Goal: Information Seeking & Learning: Learn about a topic

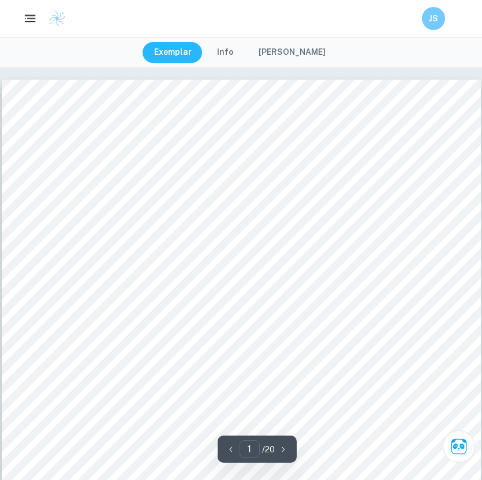
click at [33, 16] on icon "button" at bounding box center [30, 19] width 14 height 14
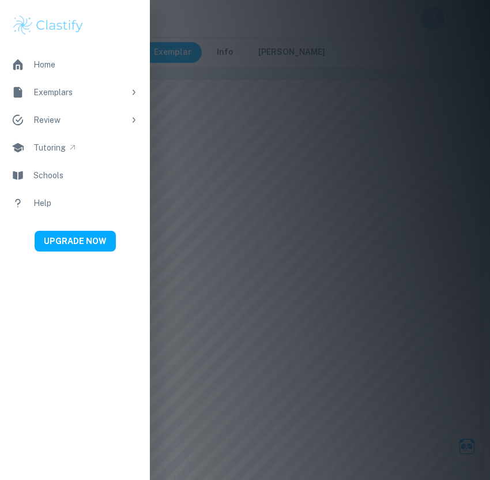
click at [72, 99] on link "Exemplars" at bounding box center [75, 92] width 150 height 28
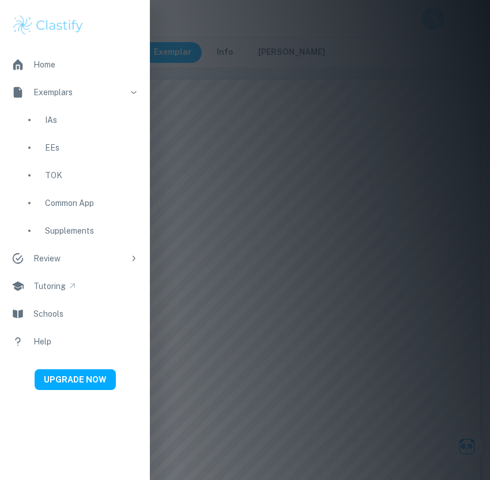
click at [69, 112] on link "IAs" at bounding box center [75, 120] width 150 height 28
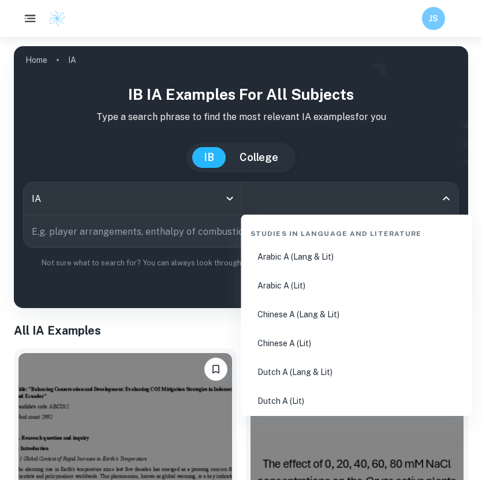
click at [275, 193] on input "All Subjects" at bounding box center [341, 198] width 190 height 22
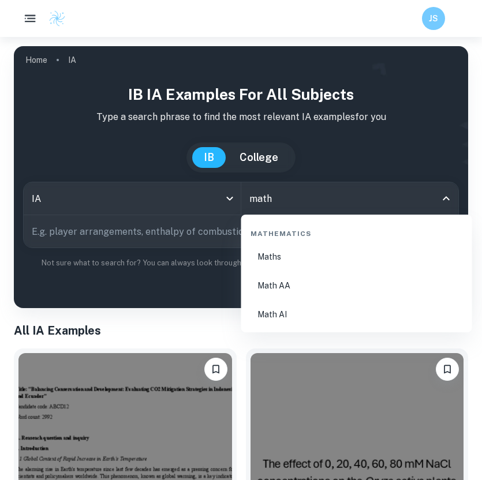
click at [329, 290] on li "Math AA" at bounding box center [357, 285] width 222 height 27
type input "Math AA"
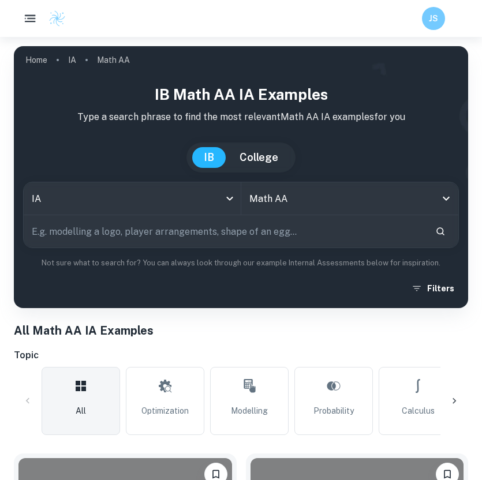
type input "c"
type input "modelling of cans"
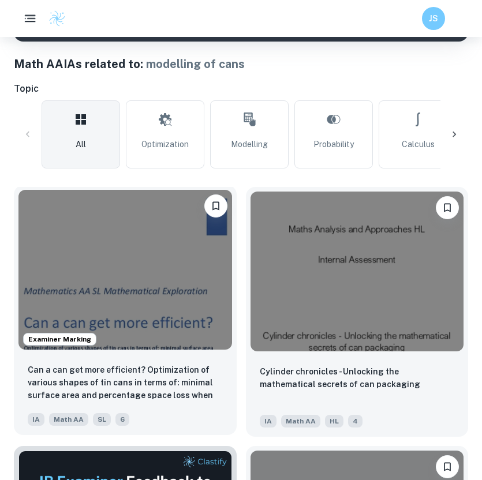
scroll to position [268, 0]
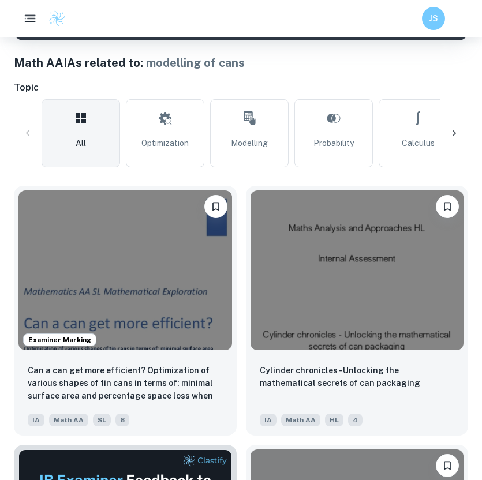
drag, startPoint x: 164, startPoint y: 283, endPoint x: 298, endPoint y: 0, distance: 313.0
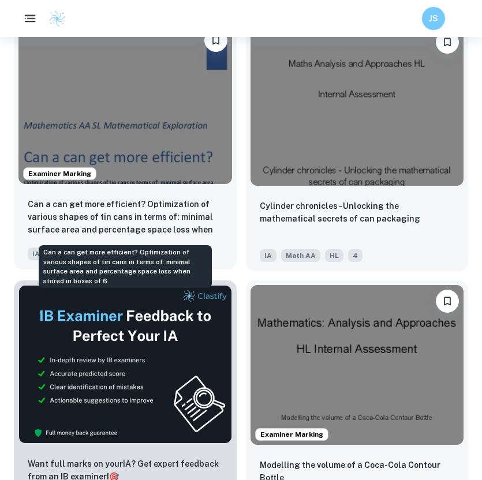
scroll to position [442, 0]
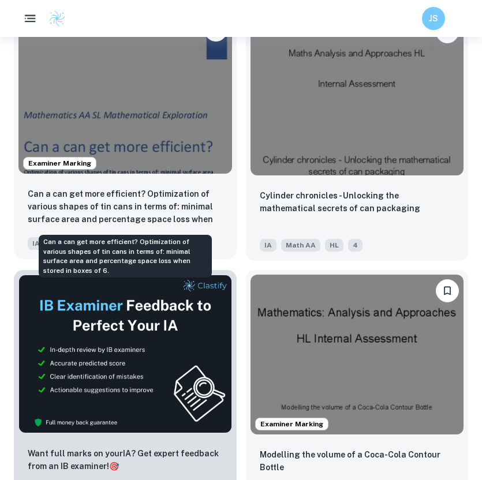
click at [132, 201] on p "Can a can get more efficient? Optimization of various shapes of tin cans in ter…" at bounding box center [125, 206] width 195 height 39
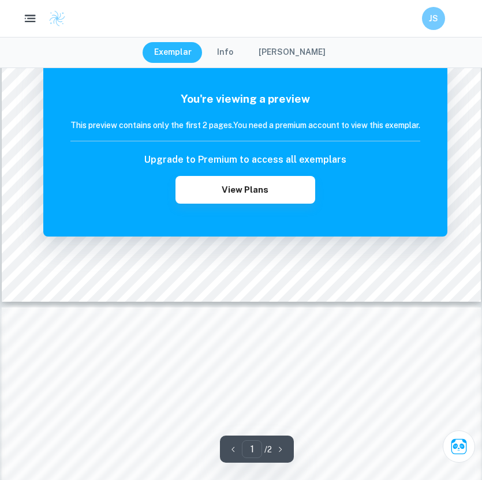
scroll to position [235, 0]
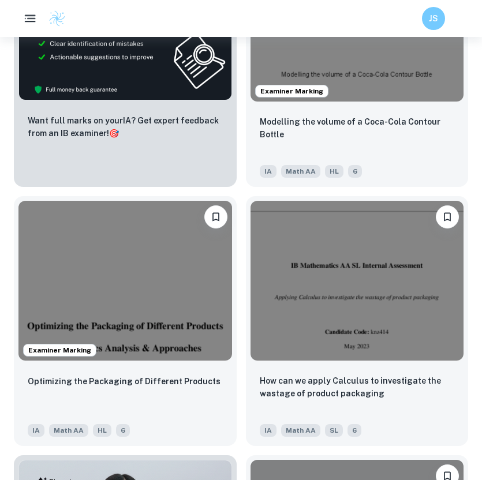
scroll to position [786, 0]
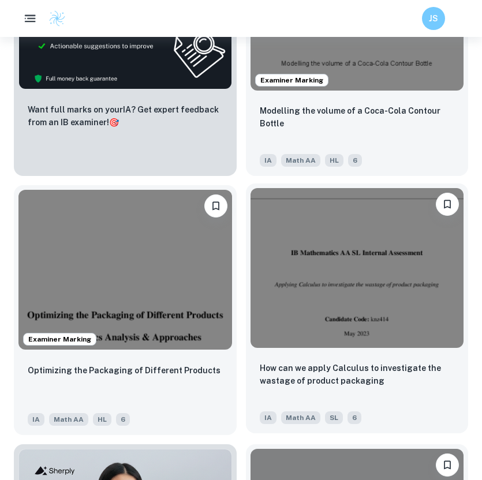
click at [350, 286] on img at bounding box center [356, 268] width 213 height 160
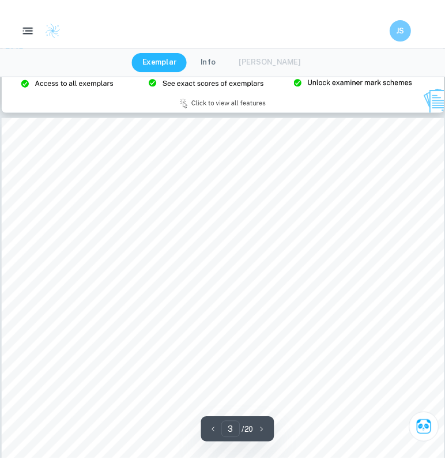
scroll to position [1374, 0]
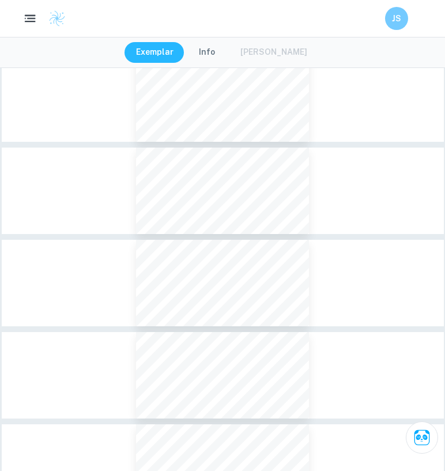
type input "3"
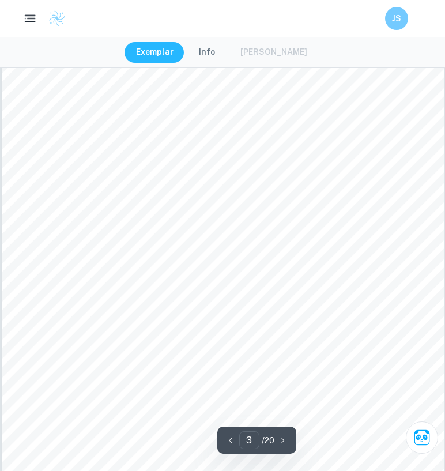
scroll to position [1366, 1]
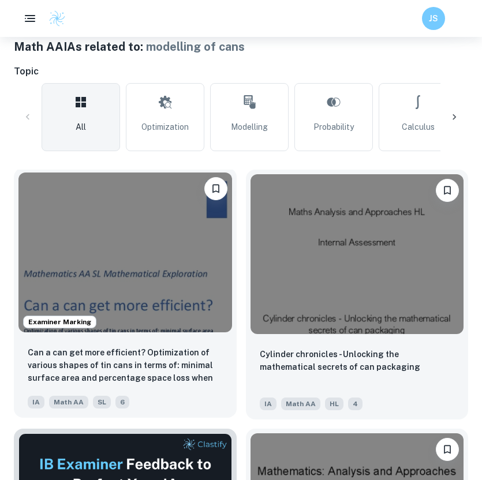
scroll to position [284, 0]
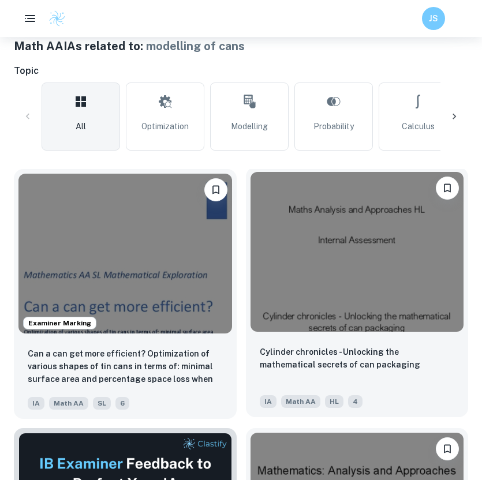
click at [318, 261] on img at bounding box center [356, 252] width 213 height 160
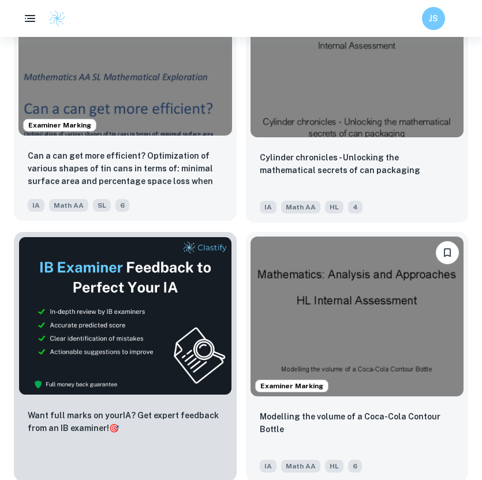
scroll to position [485, 0]
